Goal: Task Accomplishment & Management: Complete application form

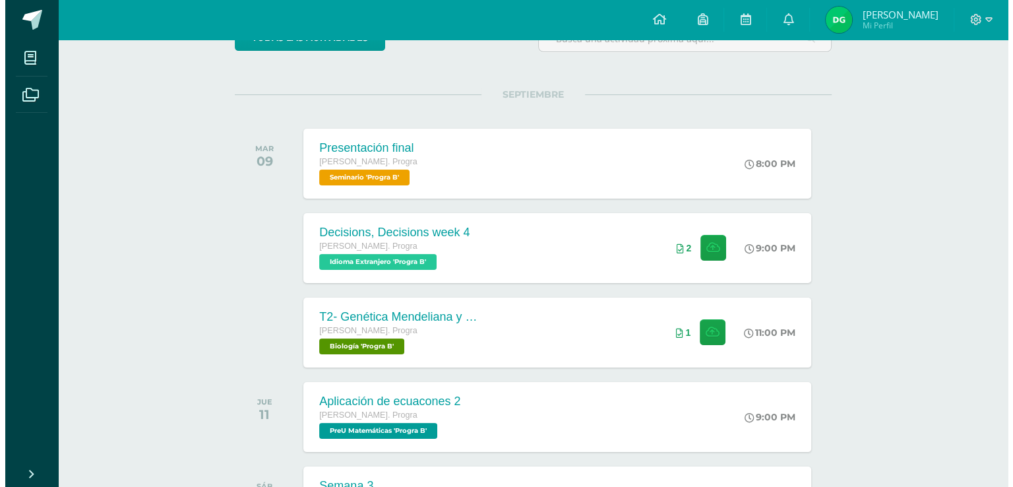
scroll to position [198, 0]
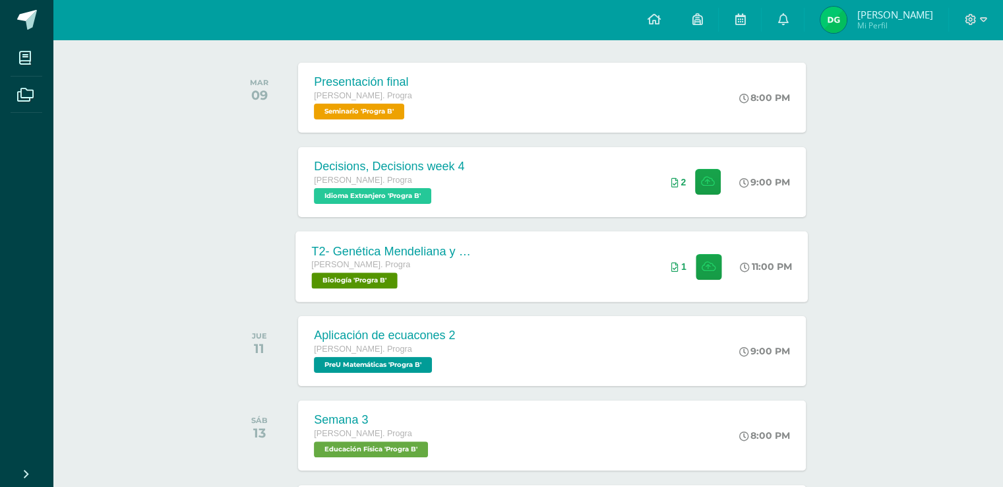
click at [372, 251] on div "T2- Genética Mendeliana y sus aplicaciones" at bounding box center [392, 251] width 160 height 14
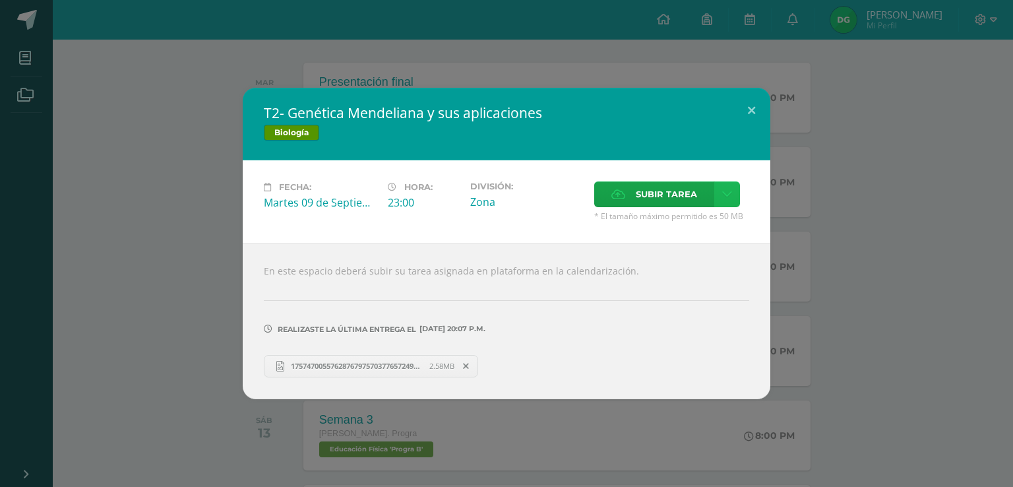
click at [719, 196] on link at bounding box center [727, 194] width 26 height 26
click at [719, 220] on link "Subir enlace" at bounding box center [680, 224] width 132 height 20
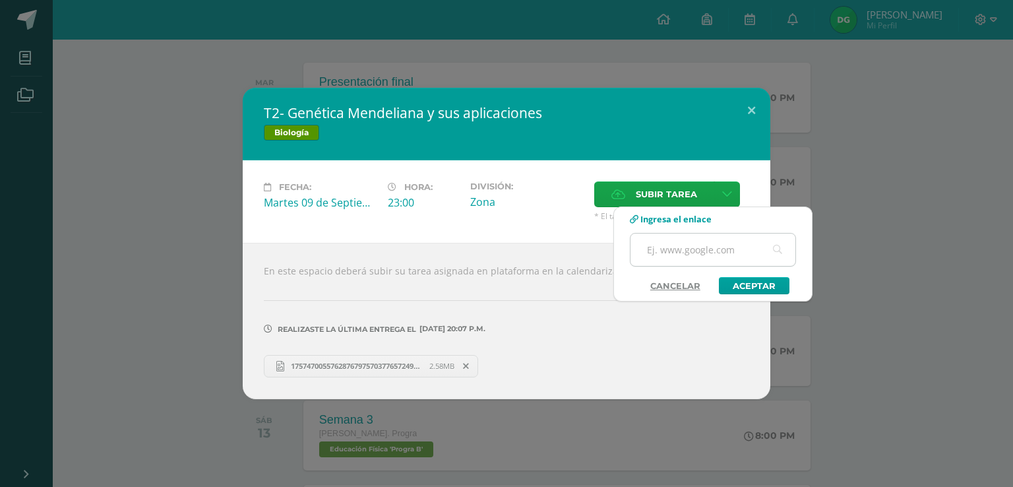
click at [701, 245] on input "text" at bounding box center [712, 249] width 165 height 32
paste input "[URL][DOMAIN_NAME]"
type input "[URL][DOMAIN_NAME]"
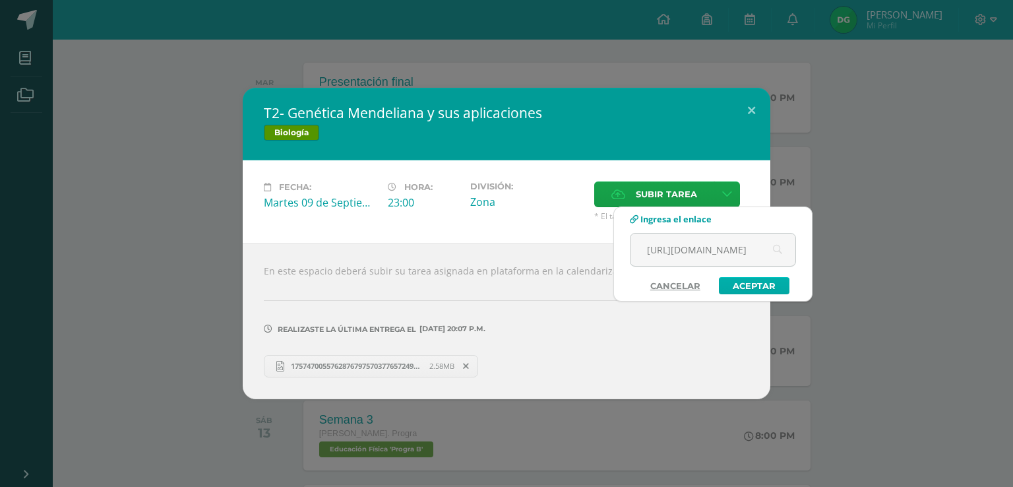
click at [741, 286] on link "Aceptar" at bounding box center [754, 285] width 71 height 17
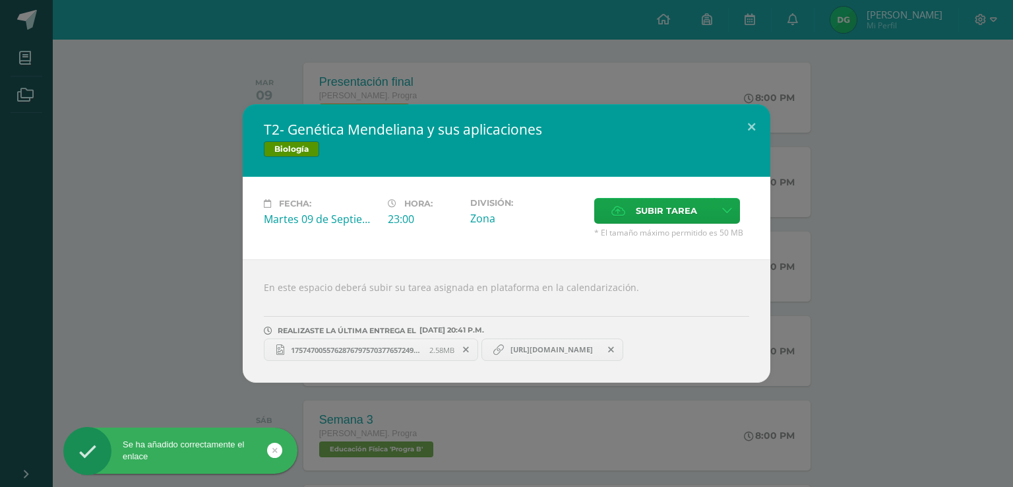
click at [428, 345] on span "17574700557628767975703776572496.jpg" at bounding box center [356, 350] width 145 height 10
